Goal: Task Accomplishment & Management: Use online tool/utility

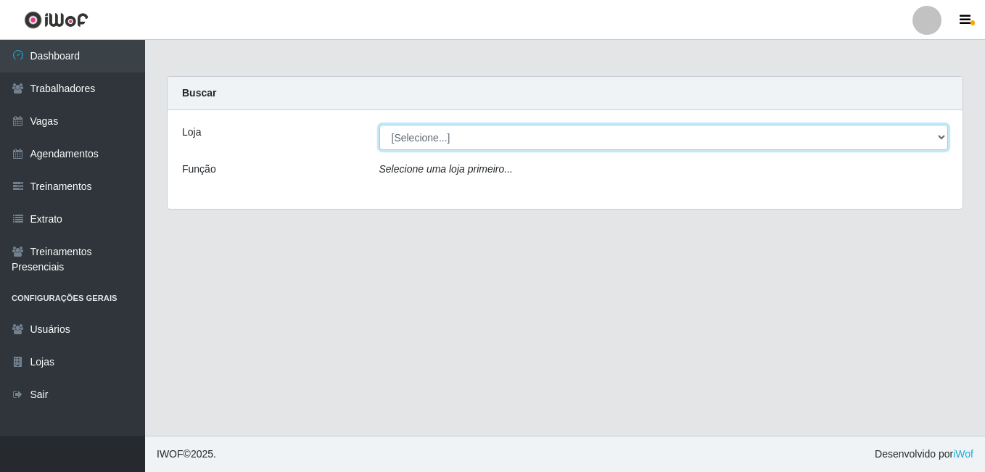
click at [423, 136] on select "[Selecione...] [GEOGRAPHIC_DATA] - [DATE][GEOGRAPHIC_DATA]" at bounding box center [665, 137] width 570 height 25
select select "471"
click at [380, 125] on select "[Selecione...] [GEOGRAPHIC_DATA] - [DATE][GEOGRAPHIC_DATA]" at bounding box center [665, 137] width 570 height 25
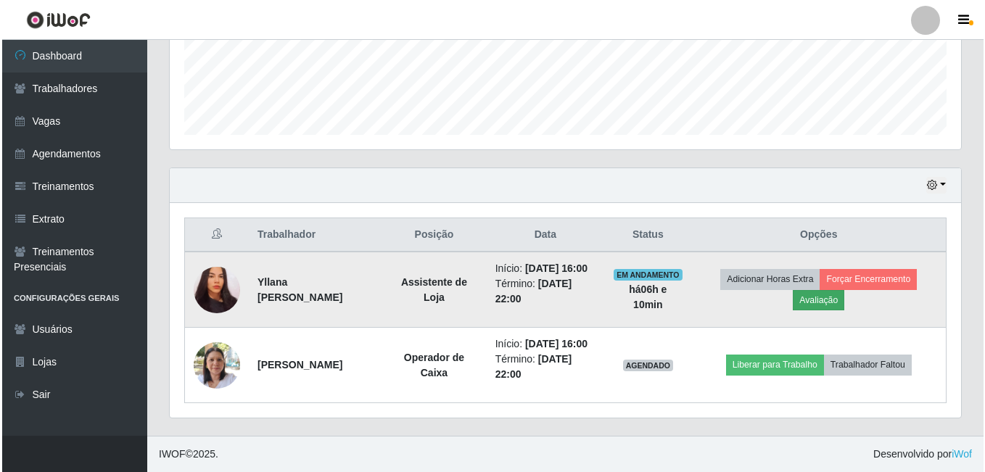
scroll to position [414, 0]
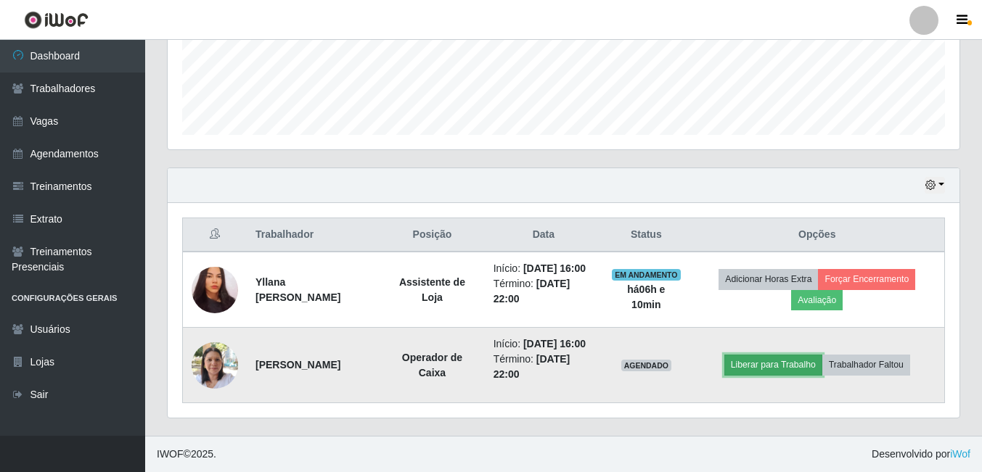
click at [809, 366] on button "Liberar para Trabalho" at bounding box center [773, 365] width 98 height 20
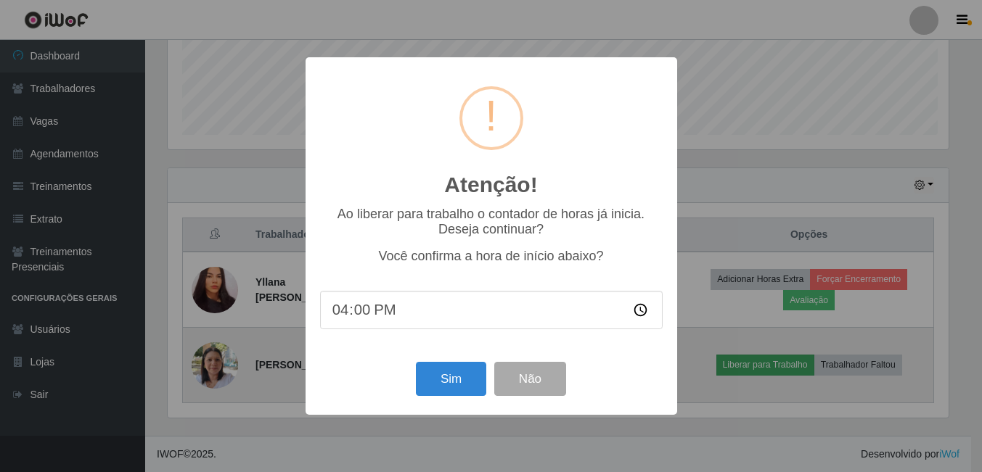
scroll to position [301, 784]
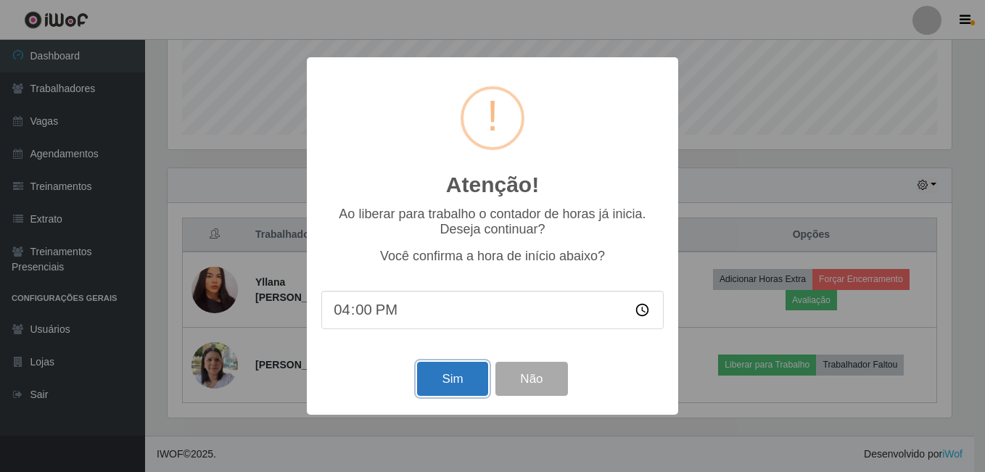
click at [473, 380] on button "Sim" at bounding box center [452, 379] width 70 height 34
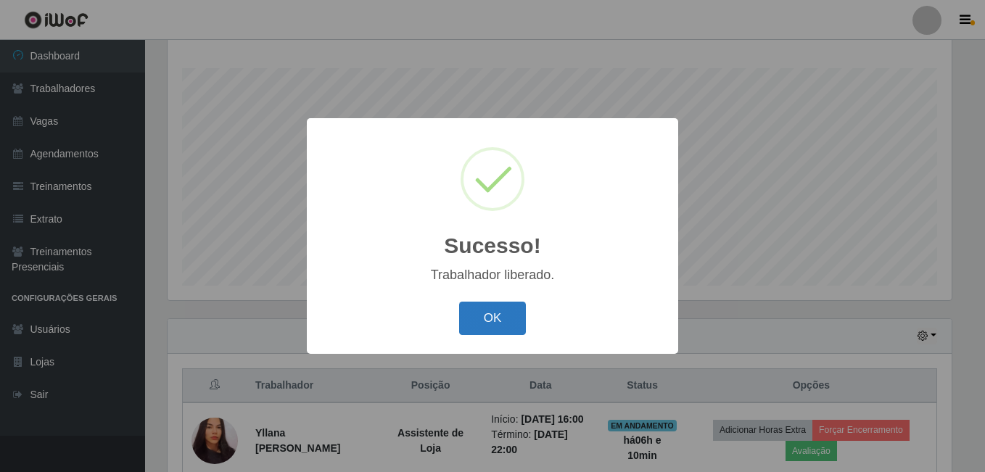
click at [473, 327] on button "OK" at bounding box center [492, 319] width 67 height 34
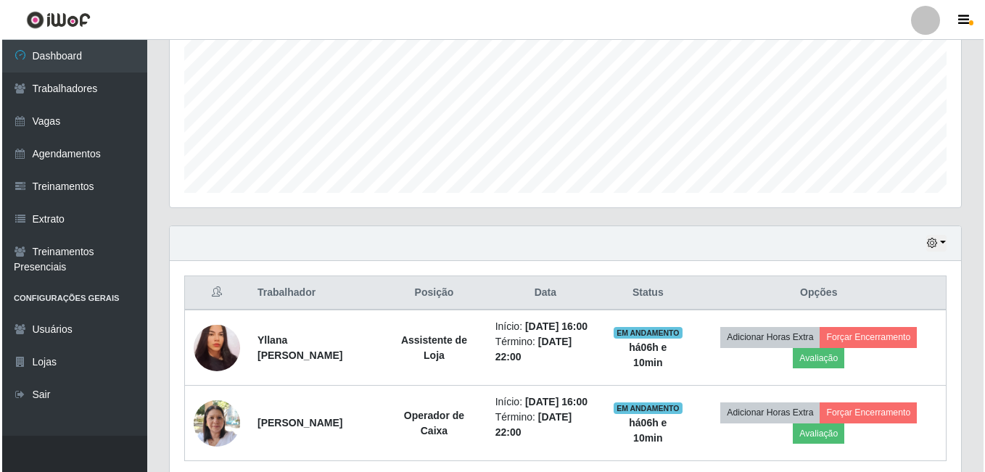
scroll to position [414, 0]
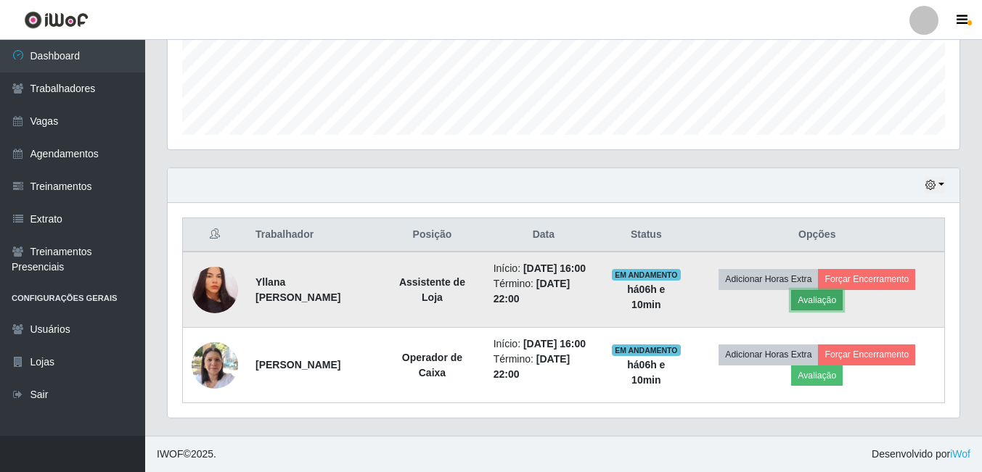
click at [826, 290] on button "Avaliação" at bounding box center [817, 300] width 52 height 20
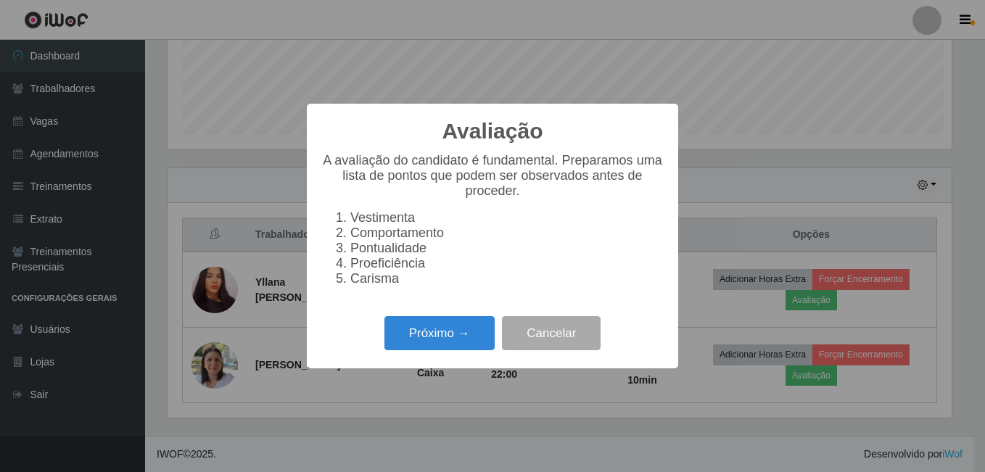
scroll to position [301, 784]
click at [471, 337] on button "Próximo →" at bounding box center [440, 333] width 110 height 34
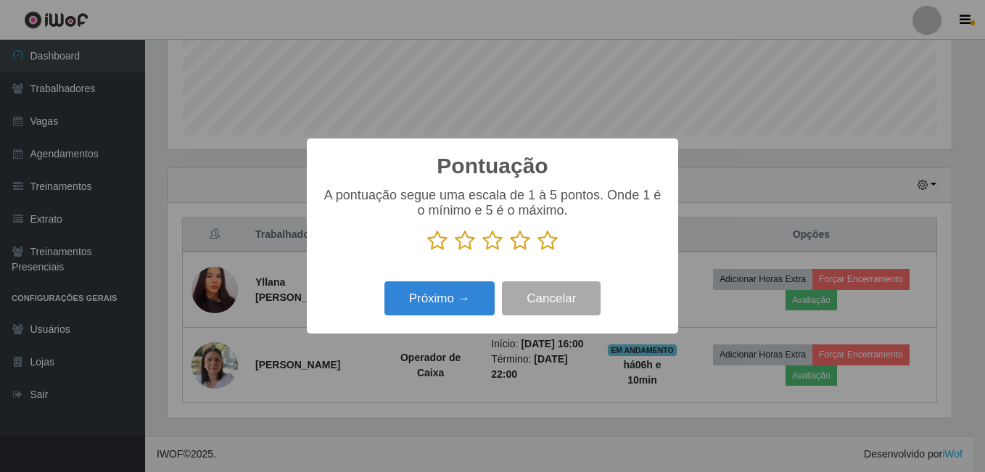
click at [546, 242] on icon at bounding box center [548, 241] width 20 height 22
click at [538, 252] on input "radio" at bounding box center [538, 252] width 0 height 0
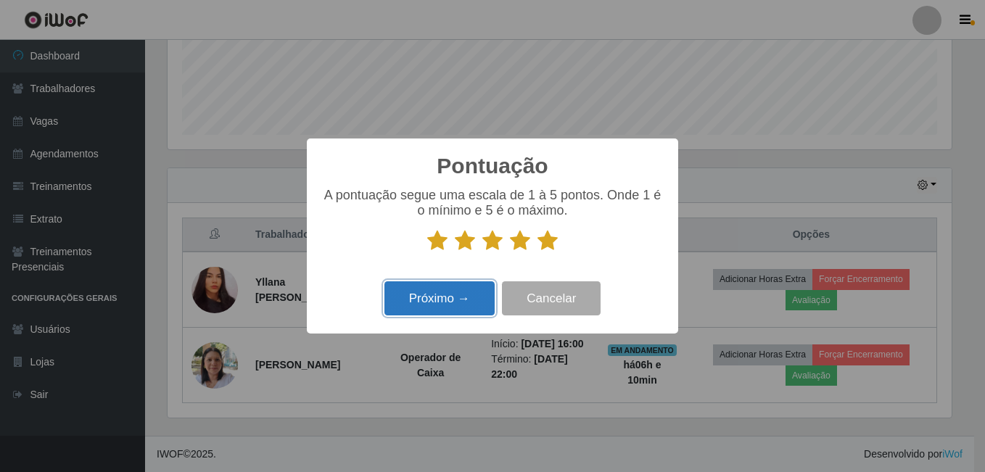
click at [427, 301] on button "Próximo →" at bounding box center [440, 299] width 110 height 34
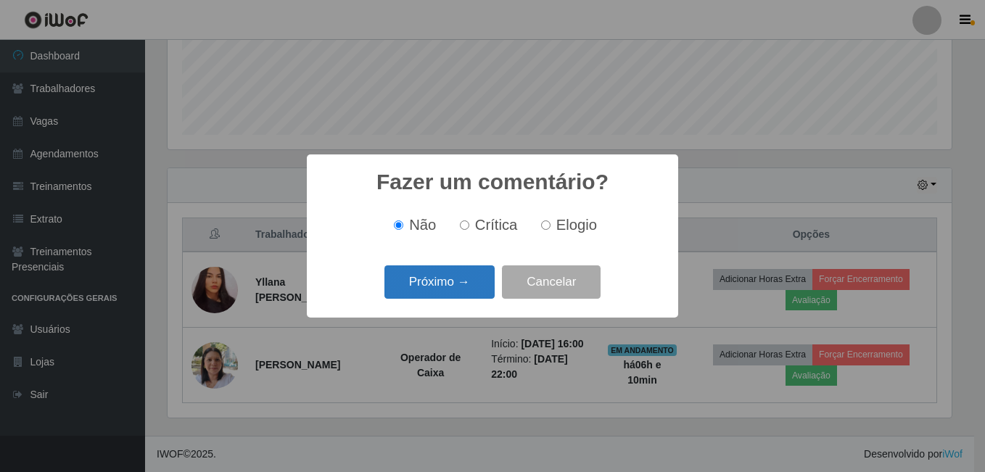
click at [425, 283] on button "Próximo →" at bounding box center [440, 283] width 110 height 34
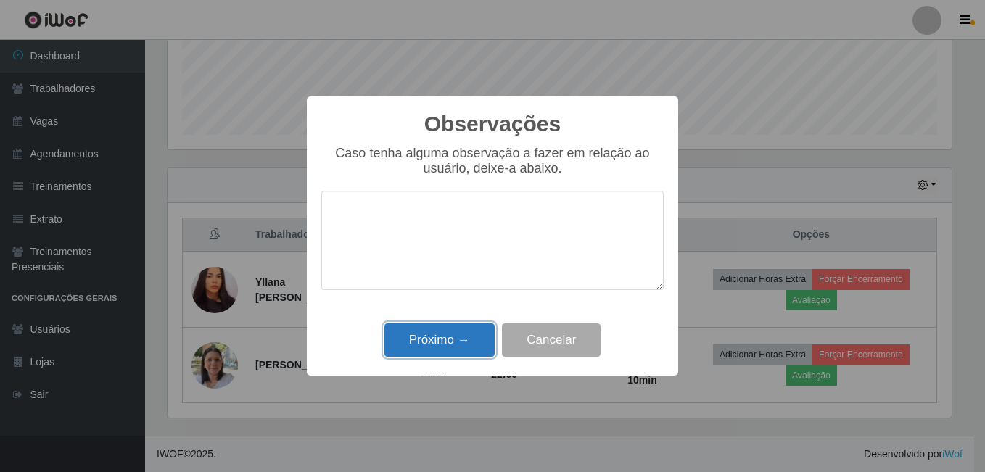
click at [443, 340] on button "Próximo →" at bounding box center [440, 341] width 110 height 34
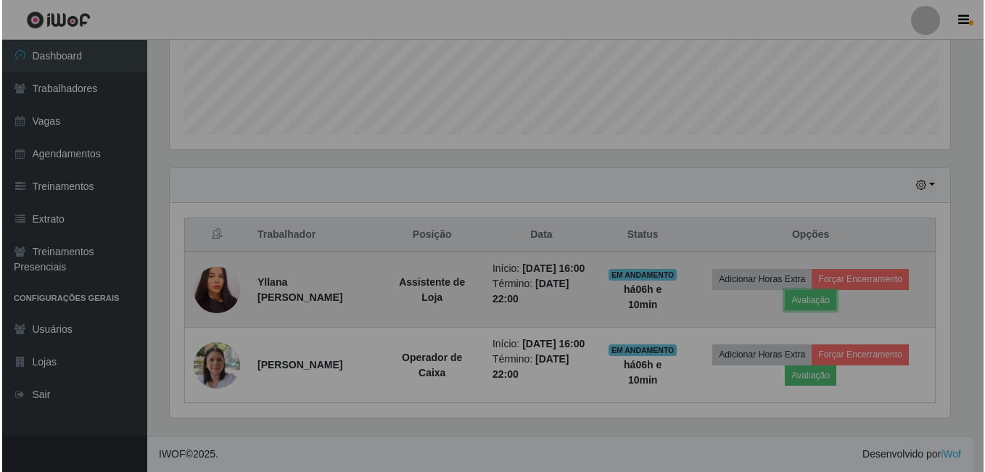
scroll to position [301, 792]
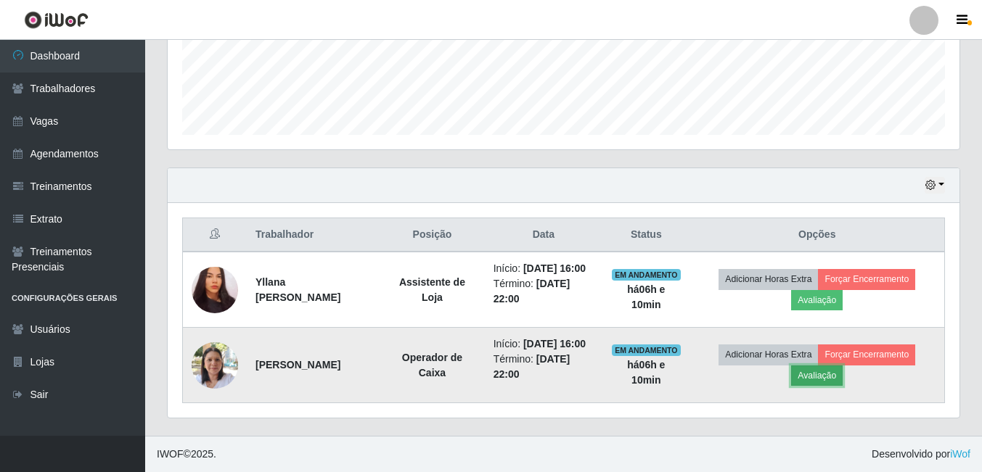
click at [819, 370] on button "Avaliação" at bounding box center [817, 376] width 52 height 20
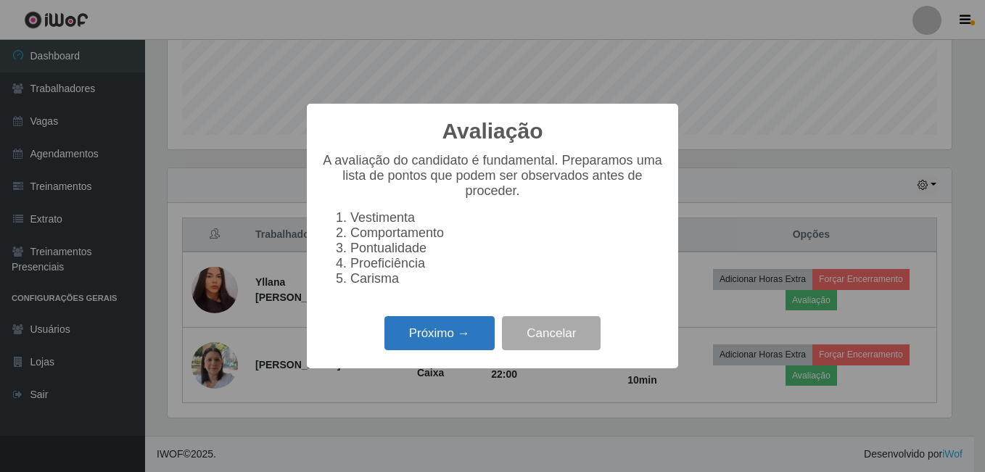
click at [436, 337] on button "Próximo →" at bounding box center [440, 333] width 110 height 34
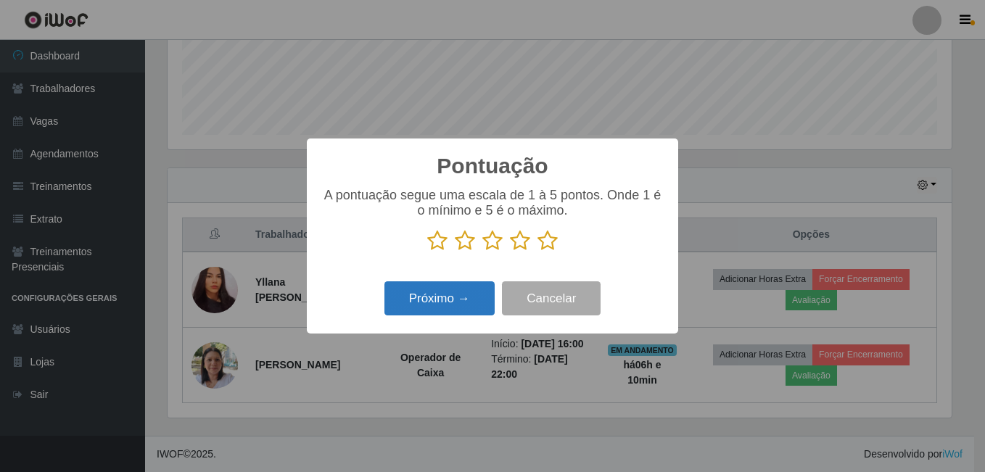
scroll to position [725351, 724867]
click at [552, 246] on icon at bounding box center [548, 241] width 20 height 22
click at [538, 252] on input "radio" at bounding box center [538, 252] width 0 height 0
click at [442, 300] on button "Próximo →" at bounding box center [440, 299] width 110 height 34
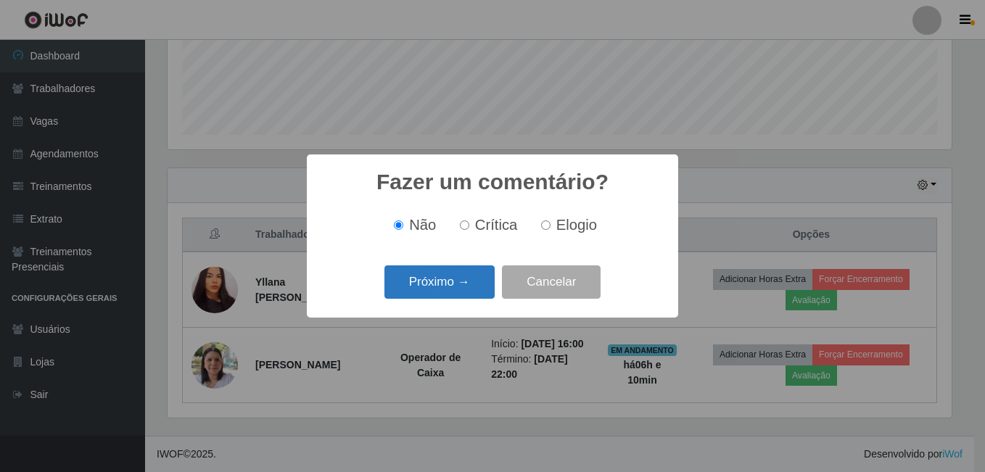
click at [444, 274] on button "Próximo →" at bounding box center [440, 283] width 110 height 34
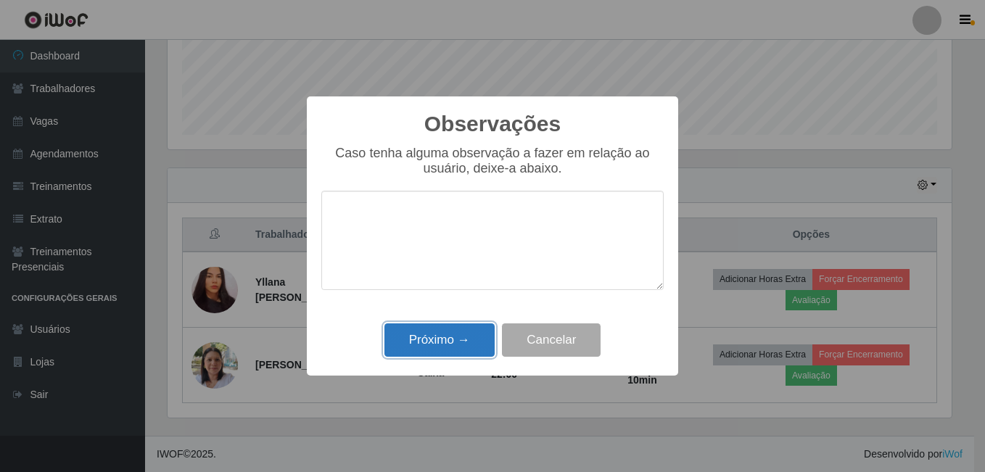
click at [412, 343] on button "Próximo →" at bounding box center [440, 341] width 110 height 34
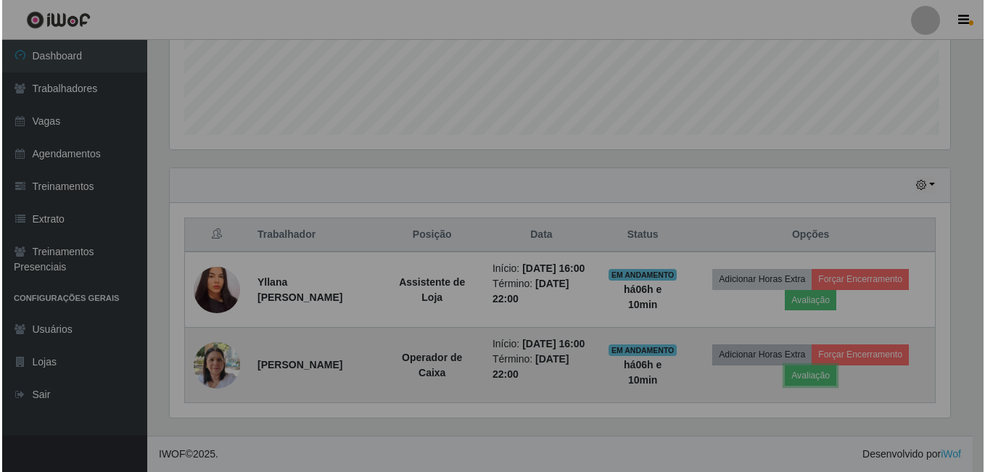
scroll to position [301, 792]
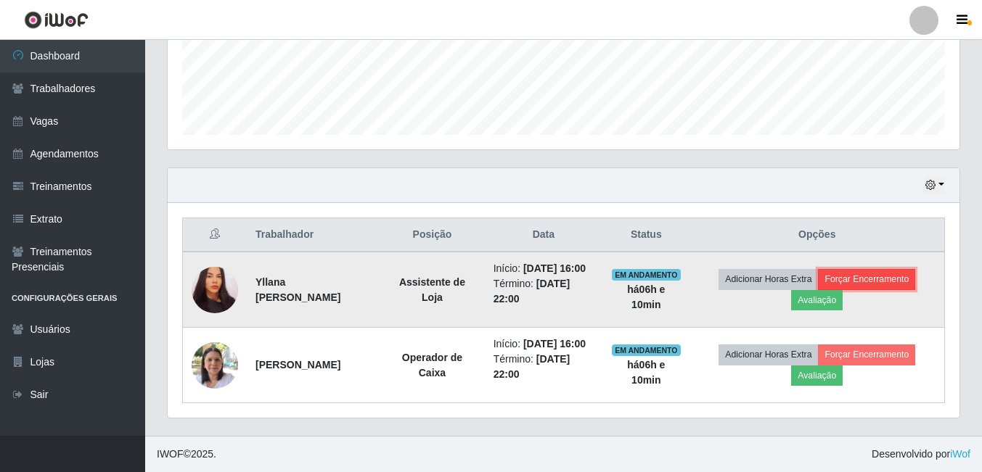
click at [896, 269] on button "Forçar Encerramento" at bounding box center [866, 279] width 97 height 20
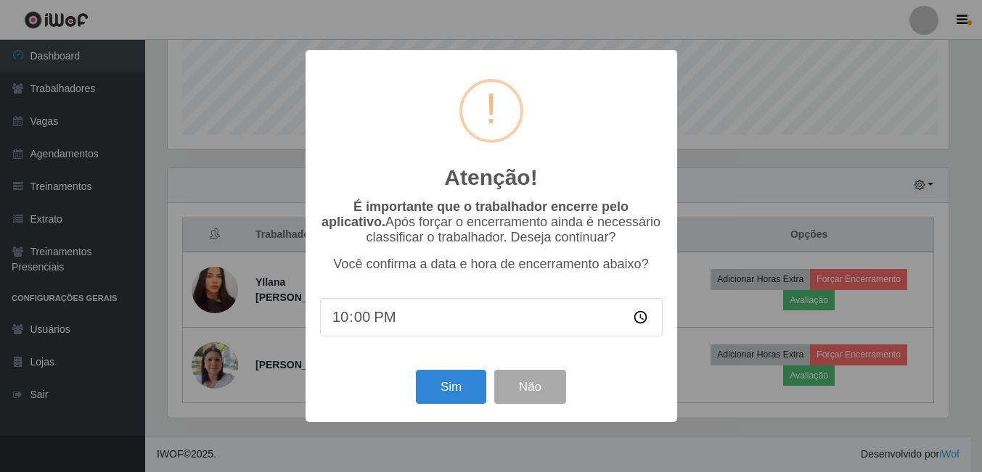
scroll to position [0, 0]
click at [472, 390] on button "Sim" at bounding box center [452, 387] width 70 height 34
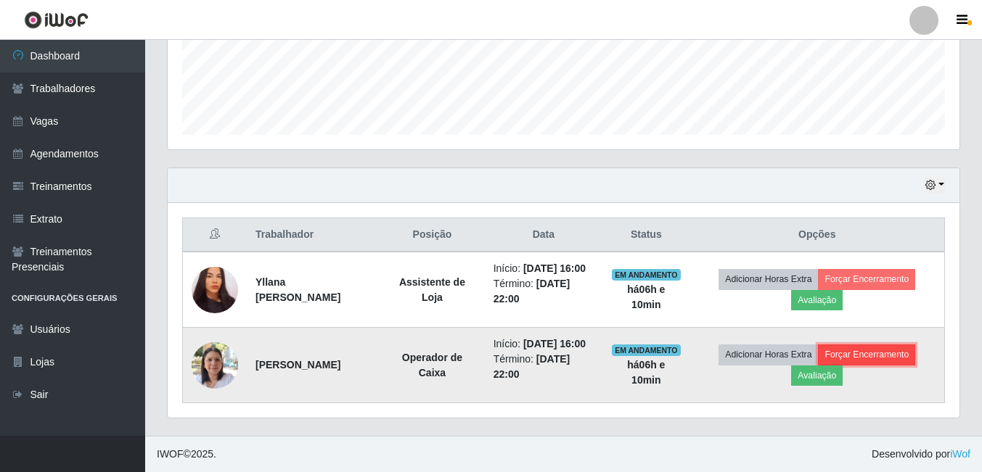
click at [894, 345] on button "Forçar Encerramento" at bounding box center [866, 355] width 97 height 20
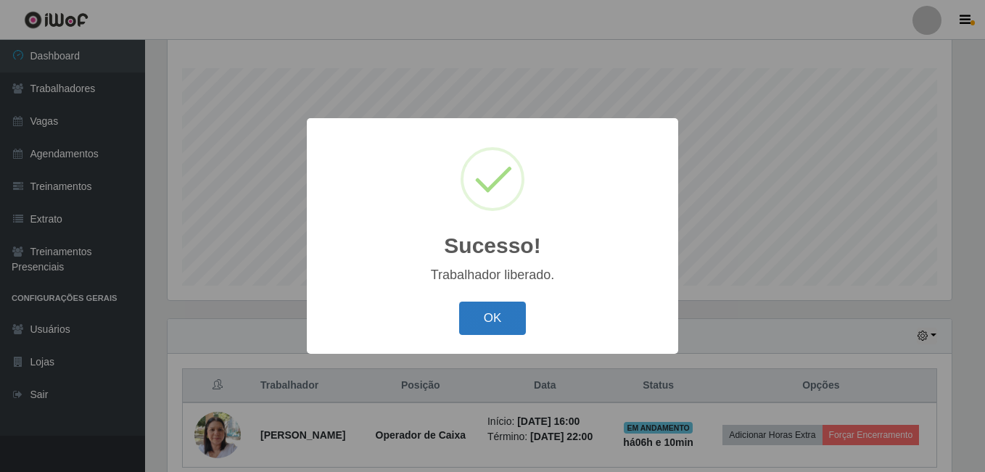
click at [477, 308] on button "OK" at bounding box center [492, 319] width 67 height 34
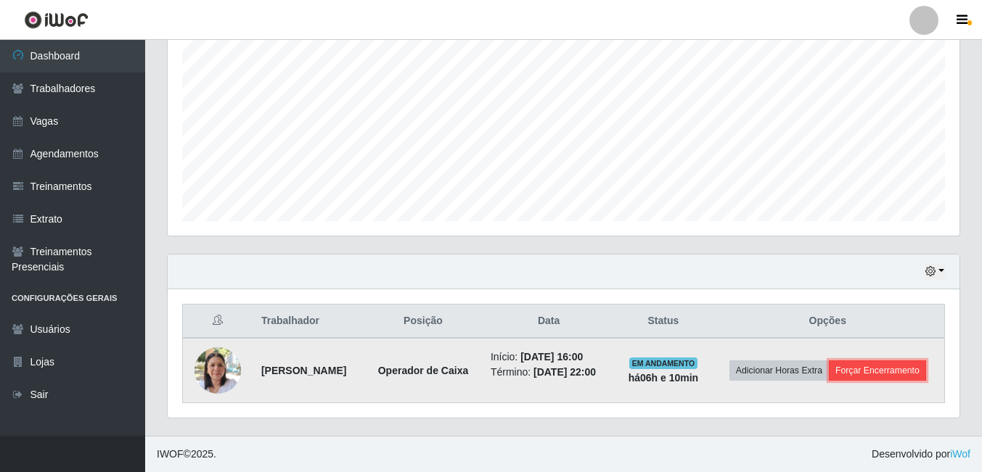
click at [865, 374] on button "Forçar Encerramento" at bounding box center [877, 371] width 97 height 20
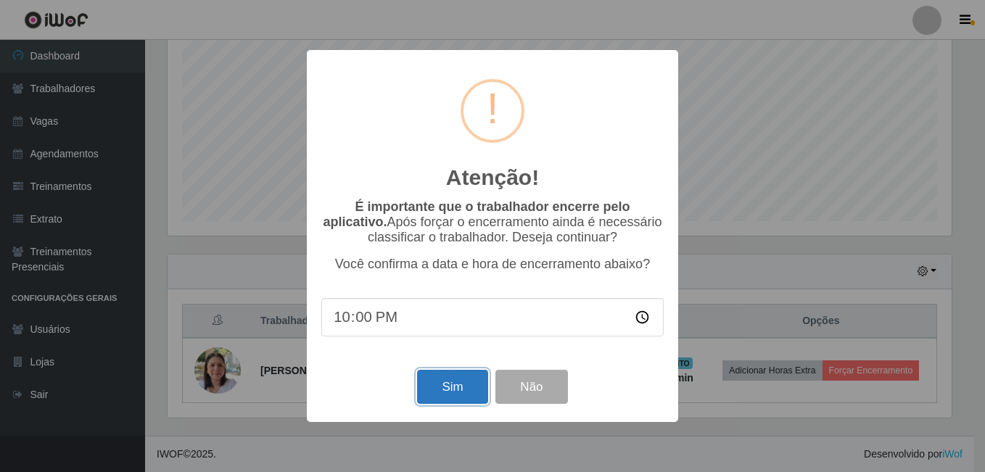
click at [472, 390] on button "Sim" at bounding box center [452, 387] width 70 height 34
